Goal: Use online tool/utility: Utilize a website feature to perform a specific function

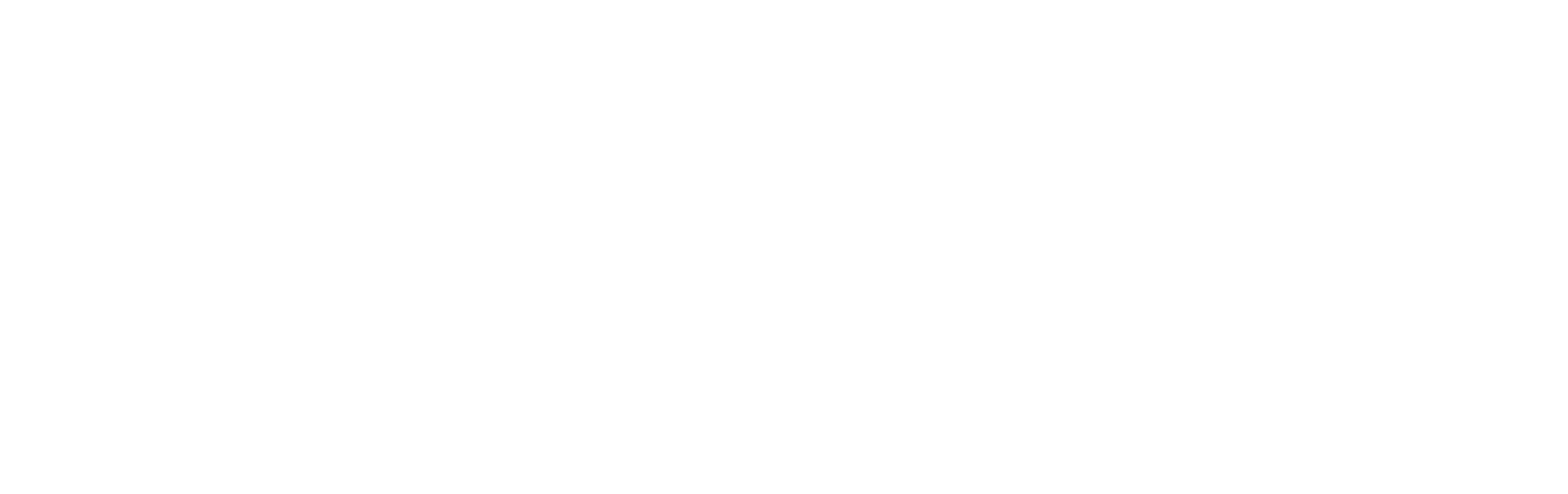
click at [623, 63] on div at bounding box center [784, 247] width 1568 height 494
click at [436, 79] on div at bounding box center [784, 247] width 1568 height 494
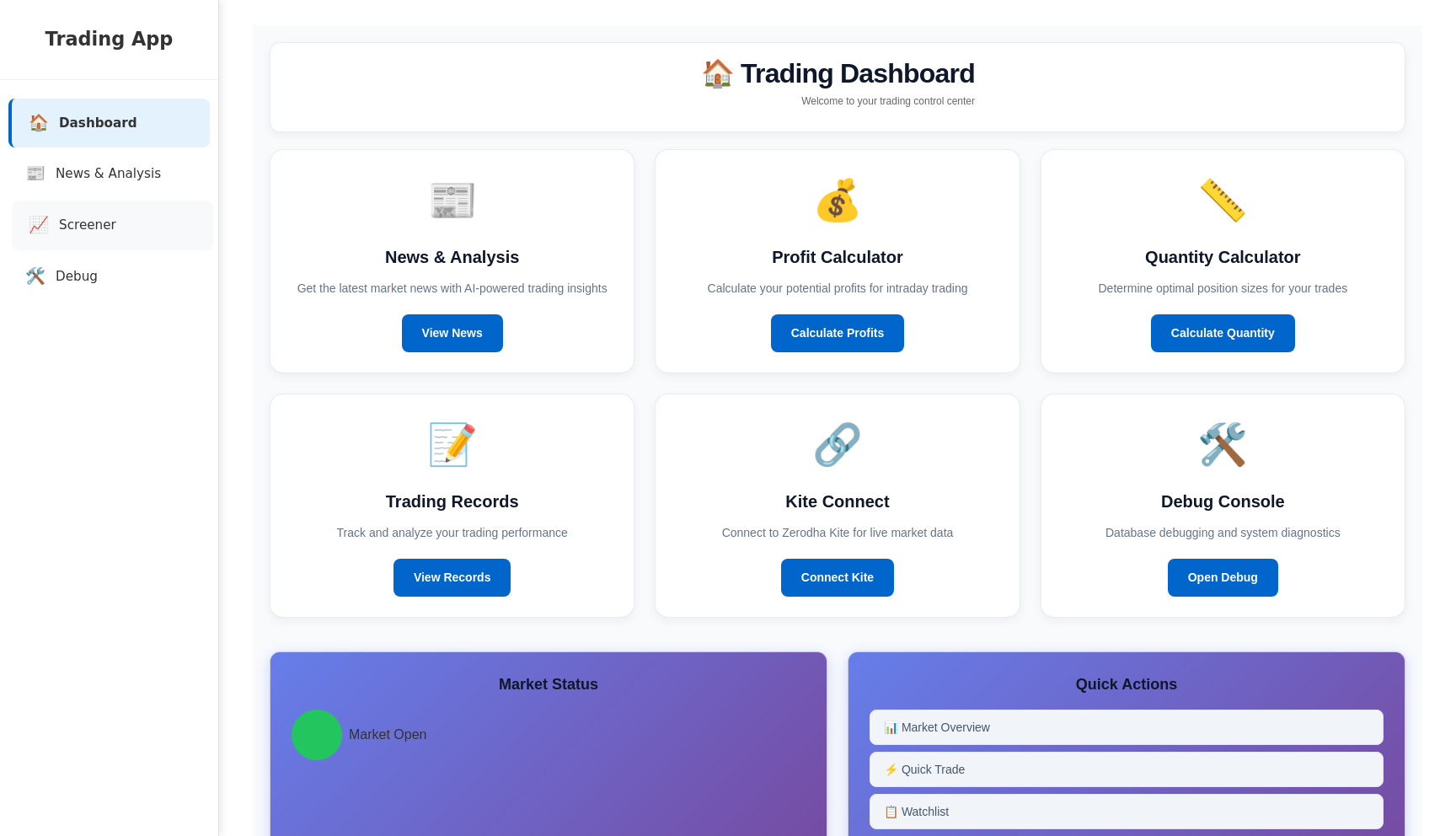
click at [105, 243] on link "📈 Screener" at bounding box center [112, 225] width 201 height 50
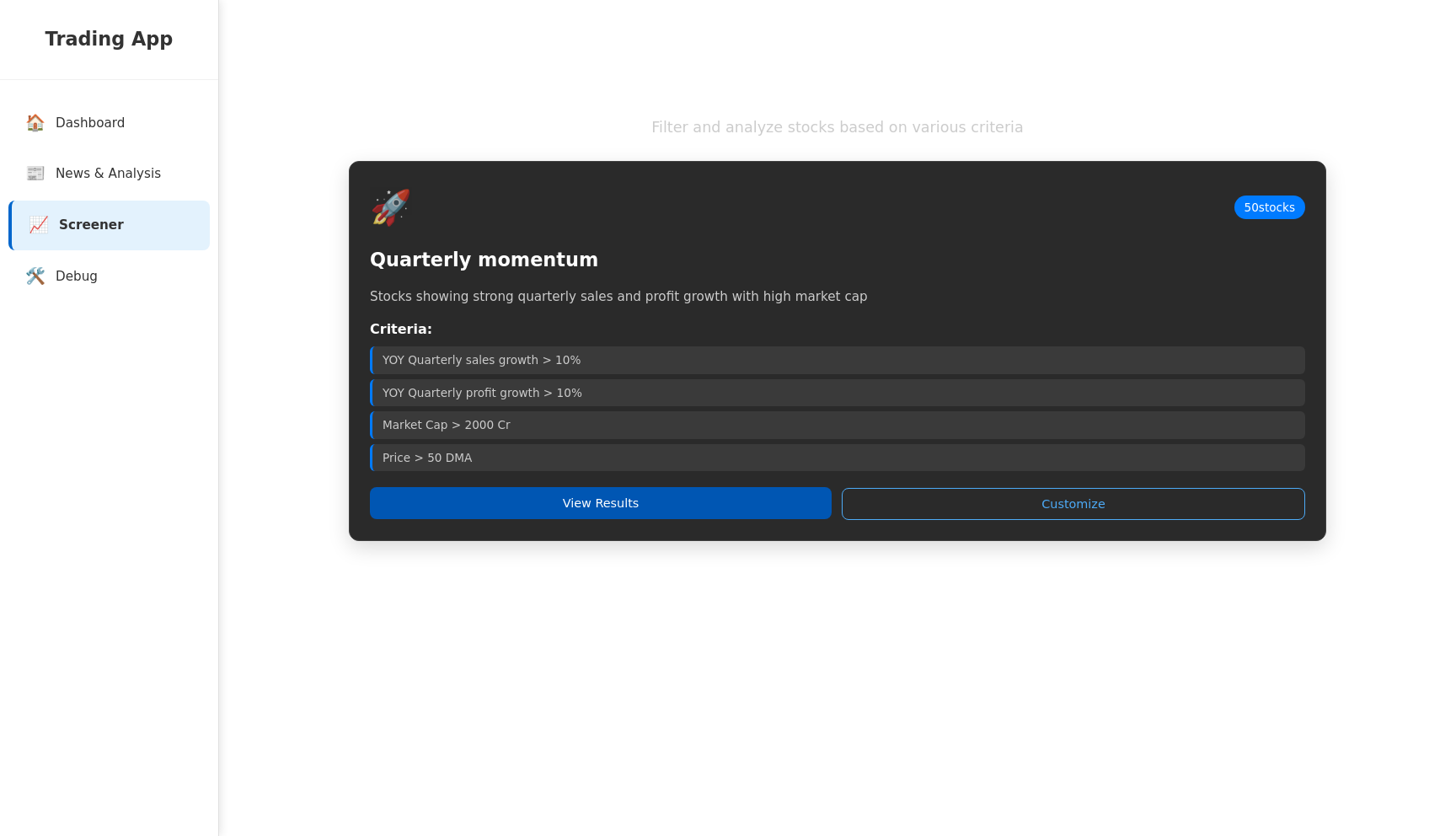
click at [511, 505] on button "View Results" at bounding box center [601, 502] width 461 height 32
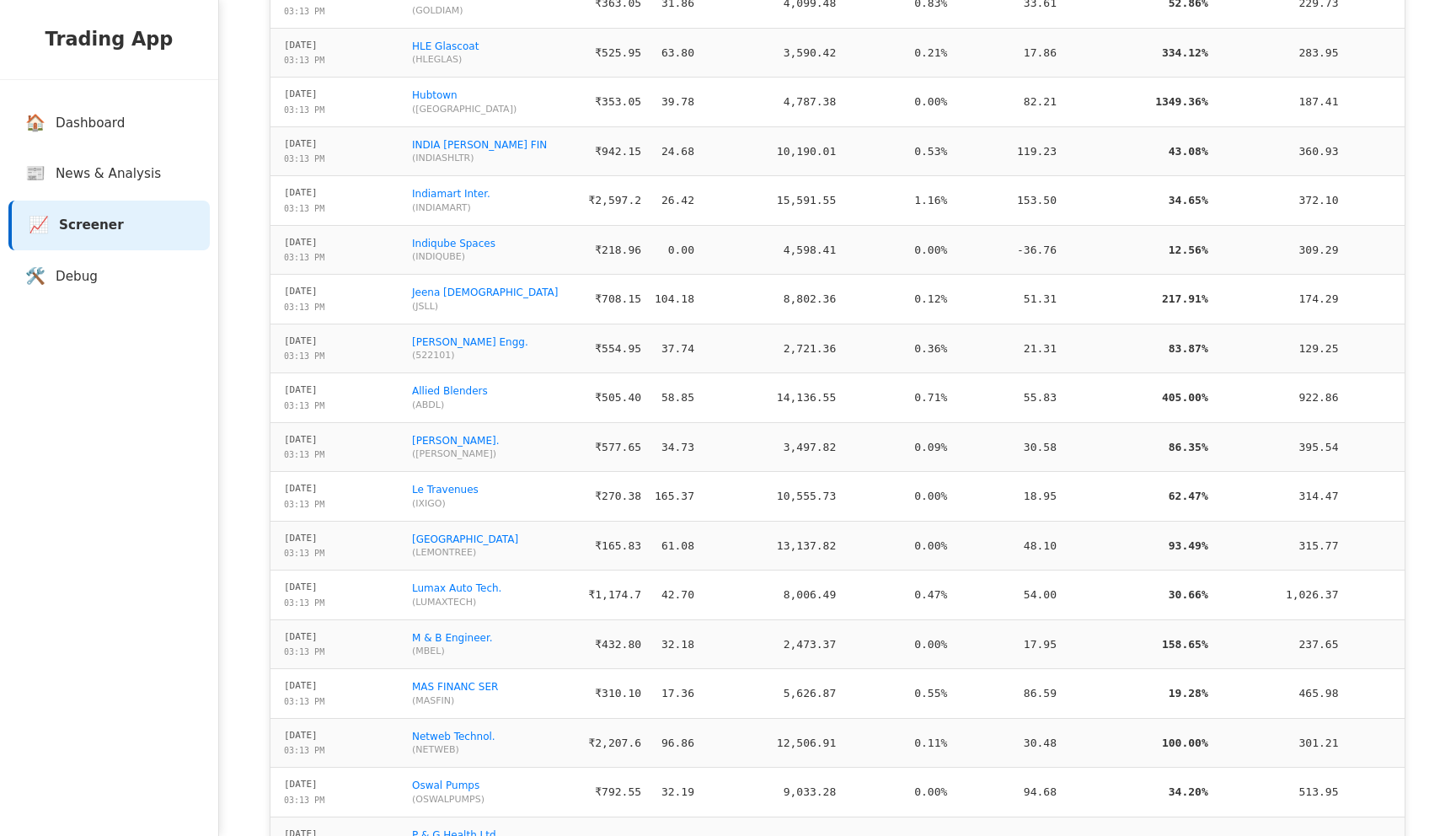
scroll to position [1358, 0]
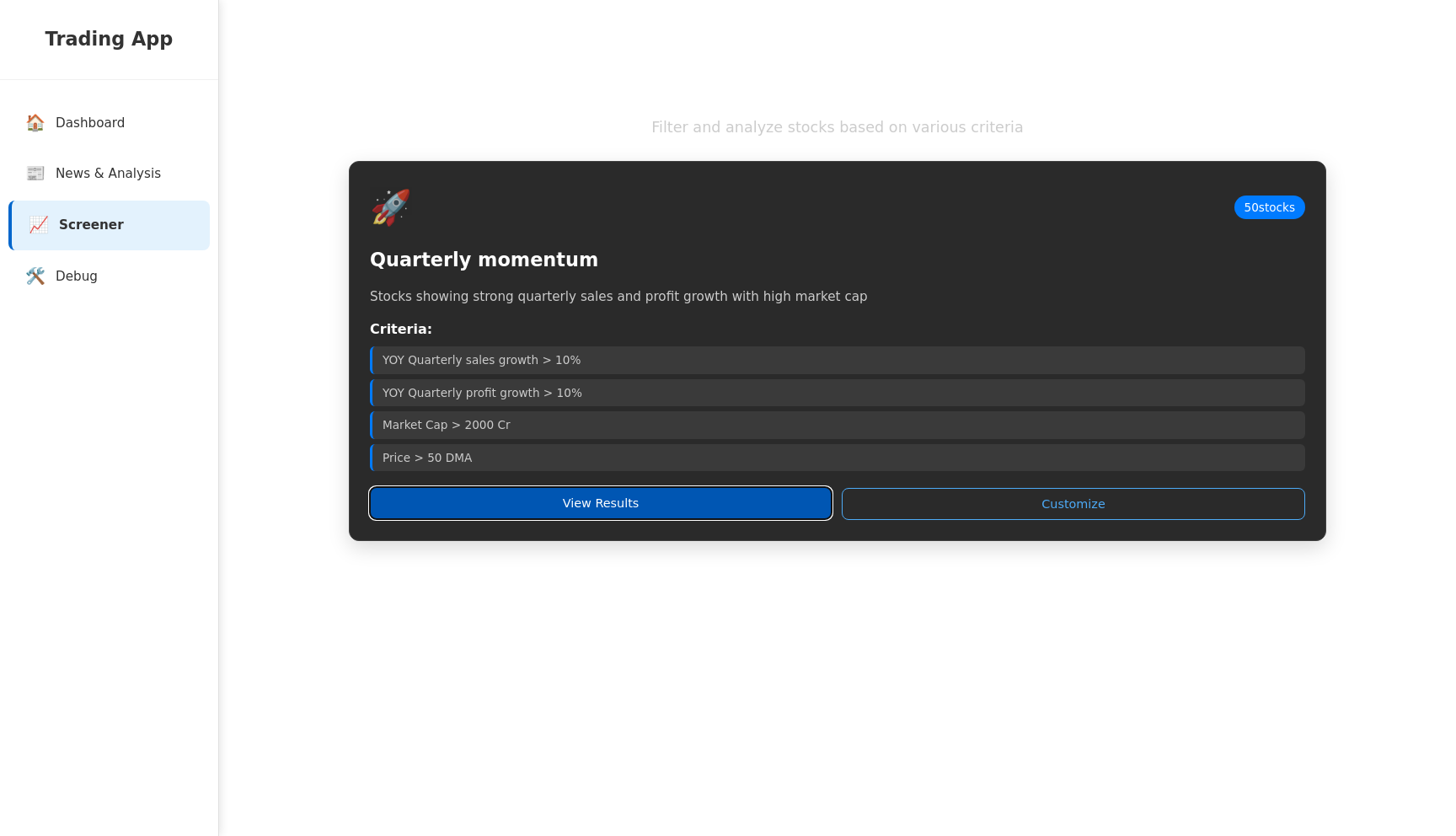
click at [594, 518] on button "View Results" at bounding box center [601, 502] width 461 height 32
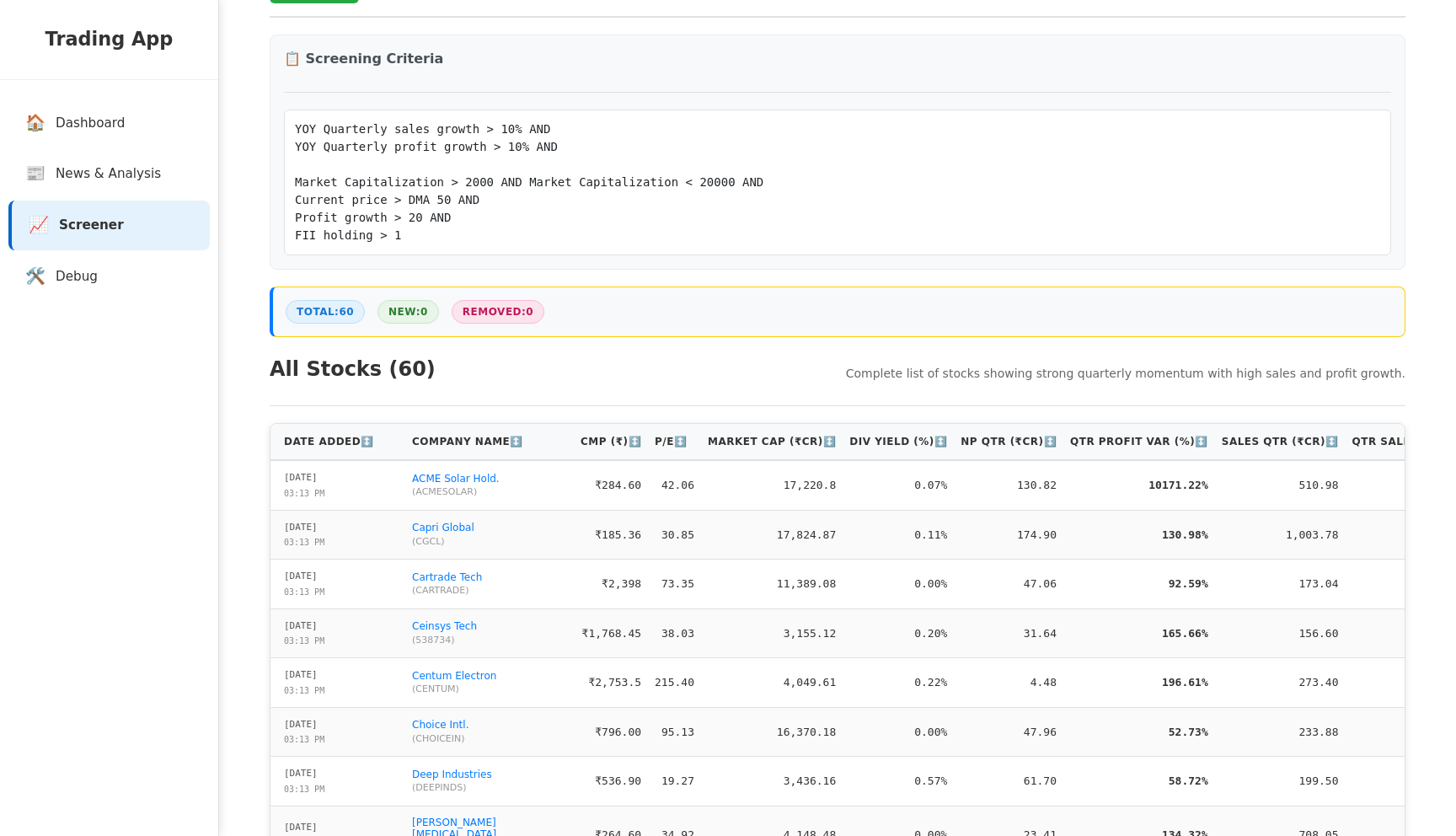
scroll to position [174, 0]
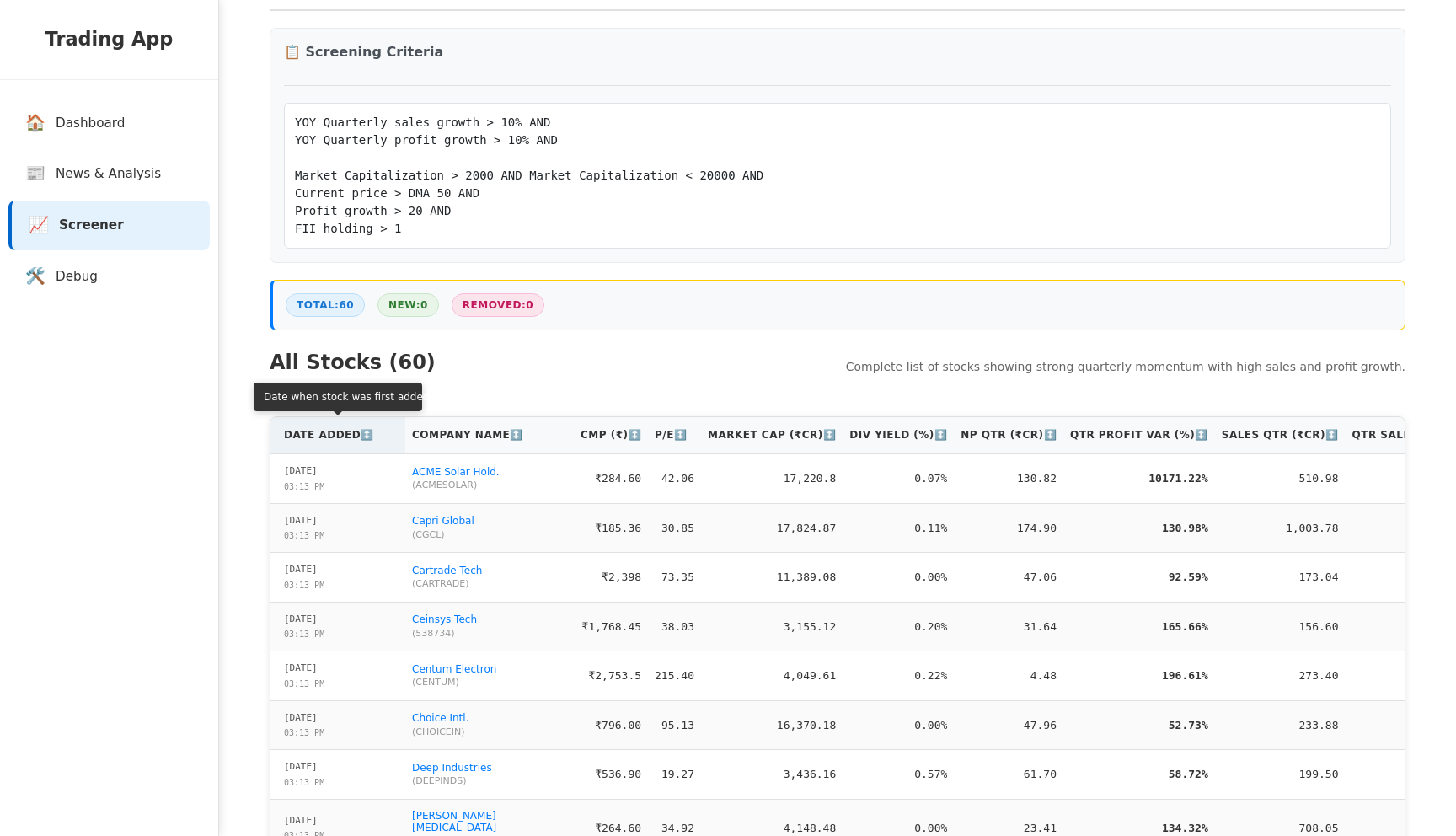
click at [334, 435] on th "Date Added ↕️" at bounding box center [338, 434] width 135 height 36
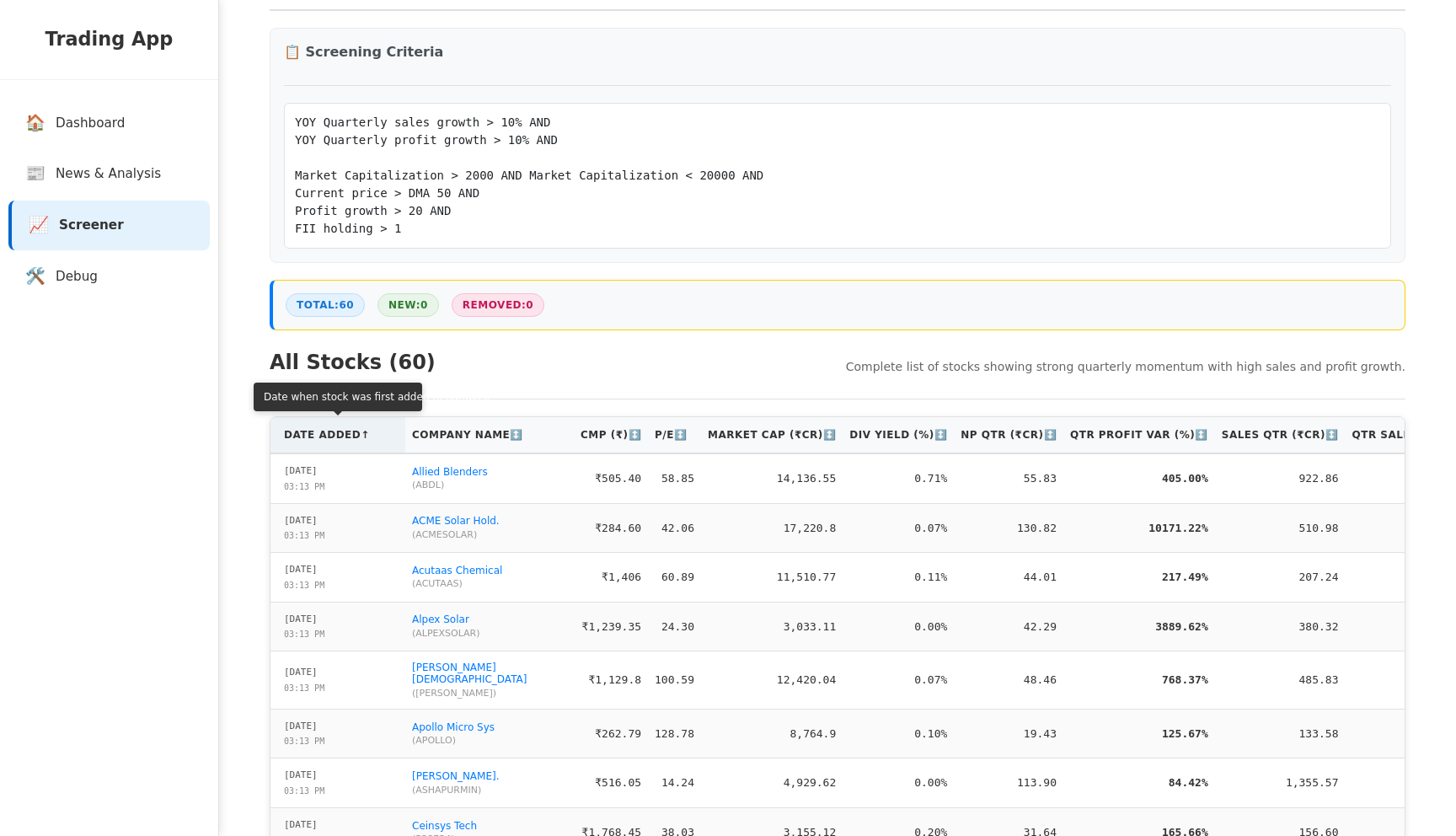
click at [334, 435] on th "Date Added ↑" at bounding box center [338, 434] width 135 height 36
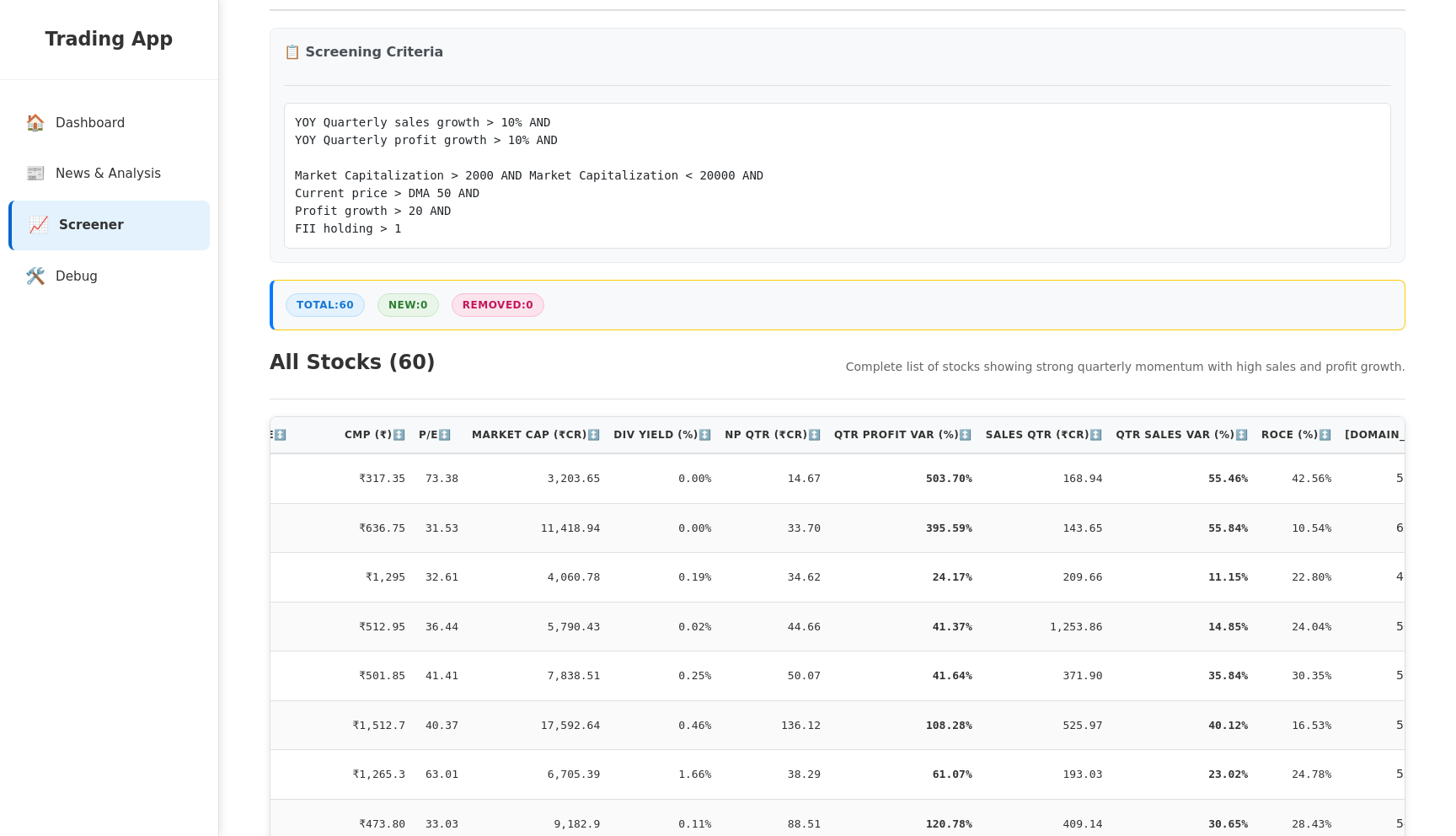
scroll to position [0, 281]
